Goal: Information Seeking & Learning: Learn about a topic

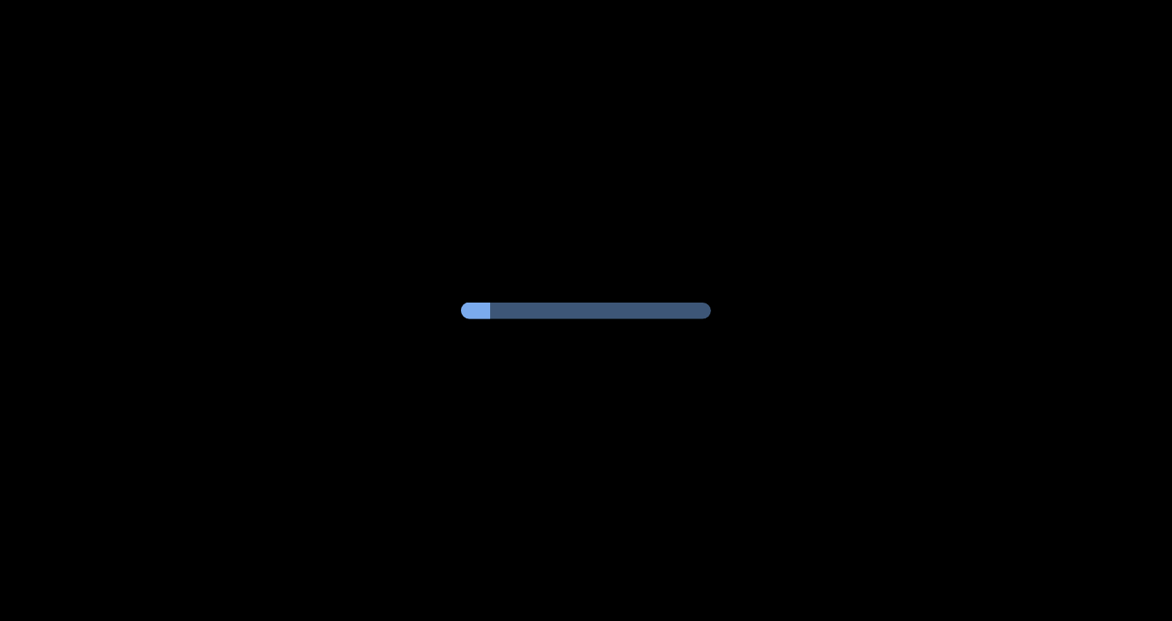
click at [2, 466] on div at bounding box center [586, 310] width 1172 height 621
